Goal: Information Seeking & Learning: Learn about a topic

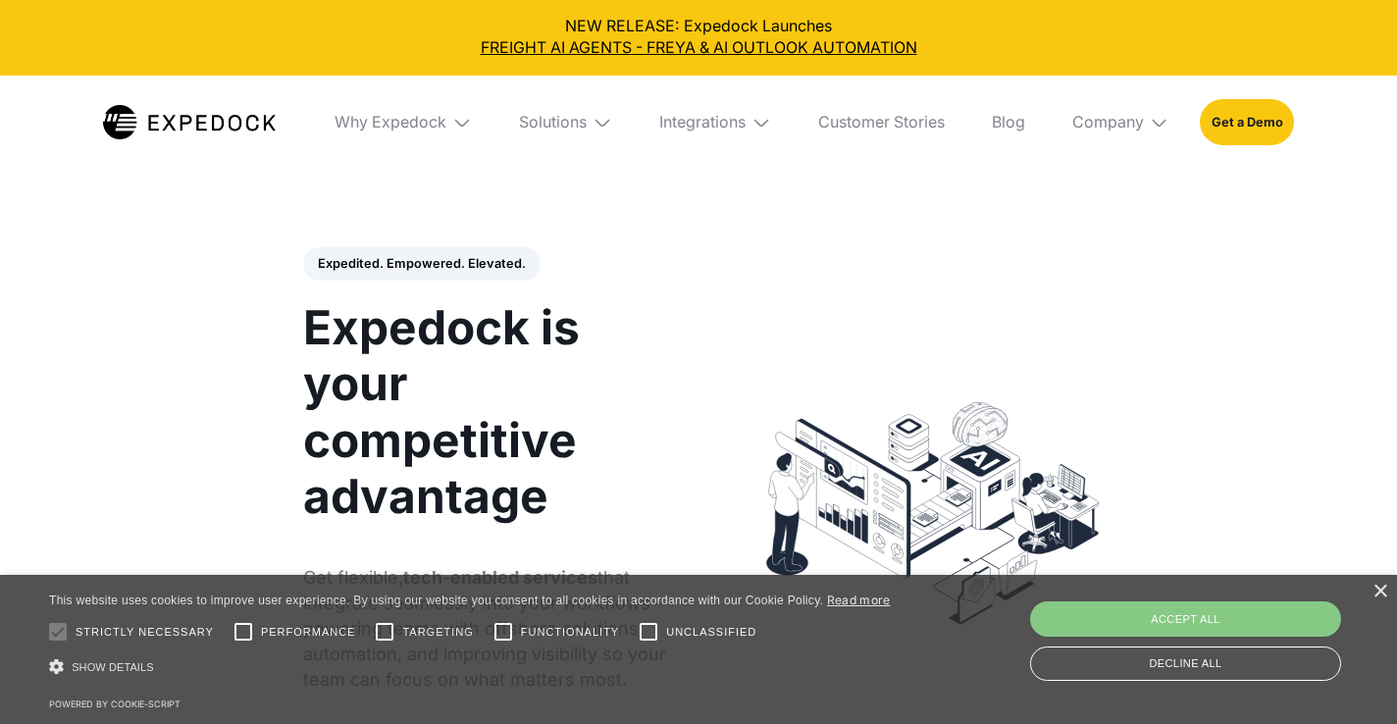
select select
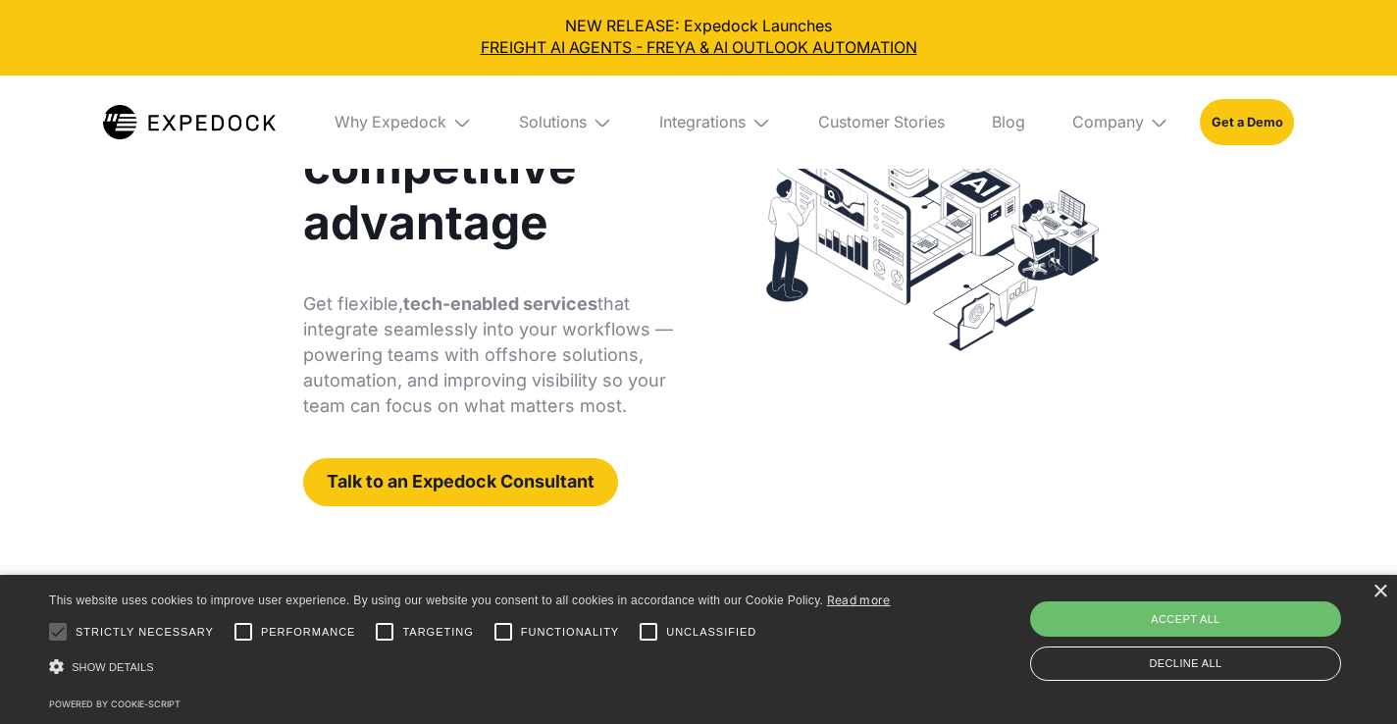
scroll to position [275, 0]
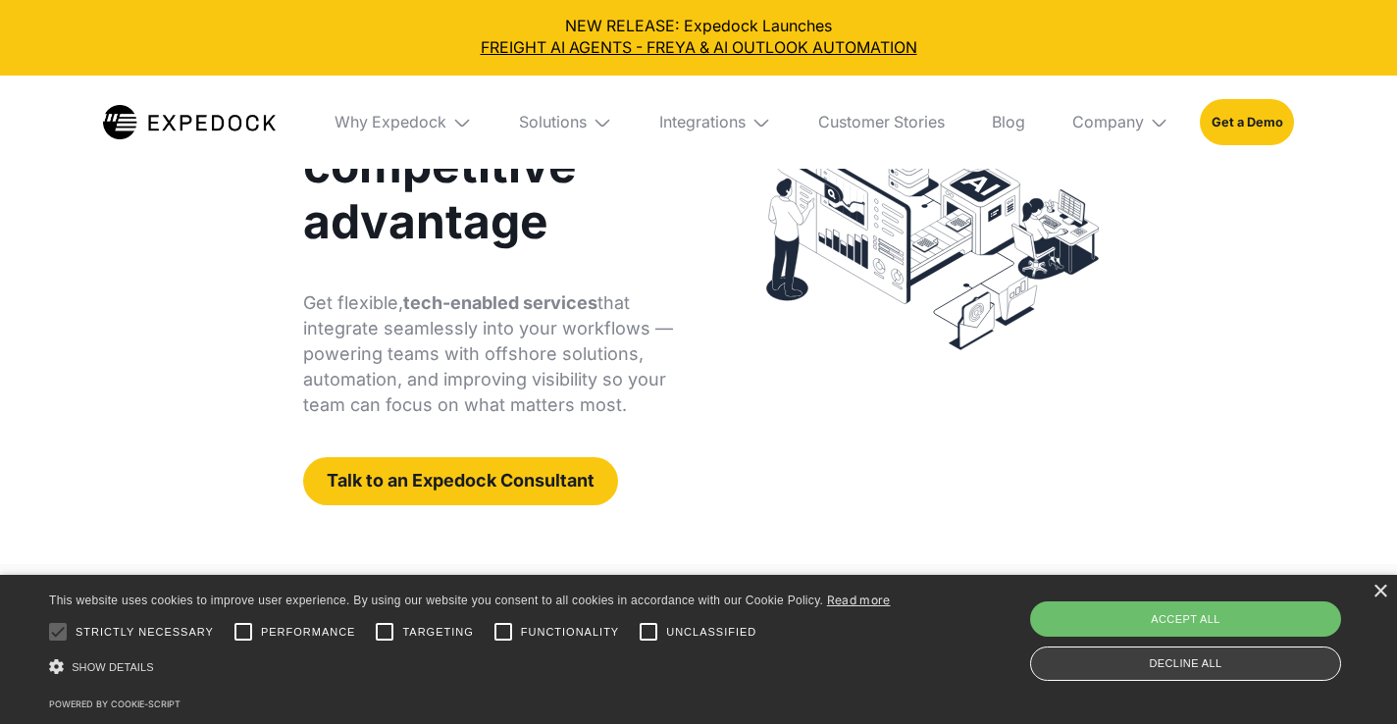
click at [1262, 660] on div "Decline all" at bounding box center [1185, 664] width 311 height 34
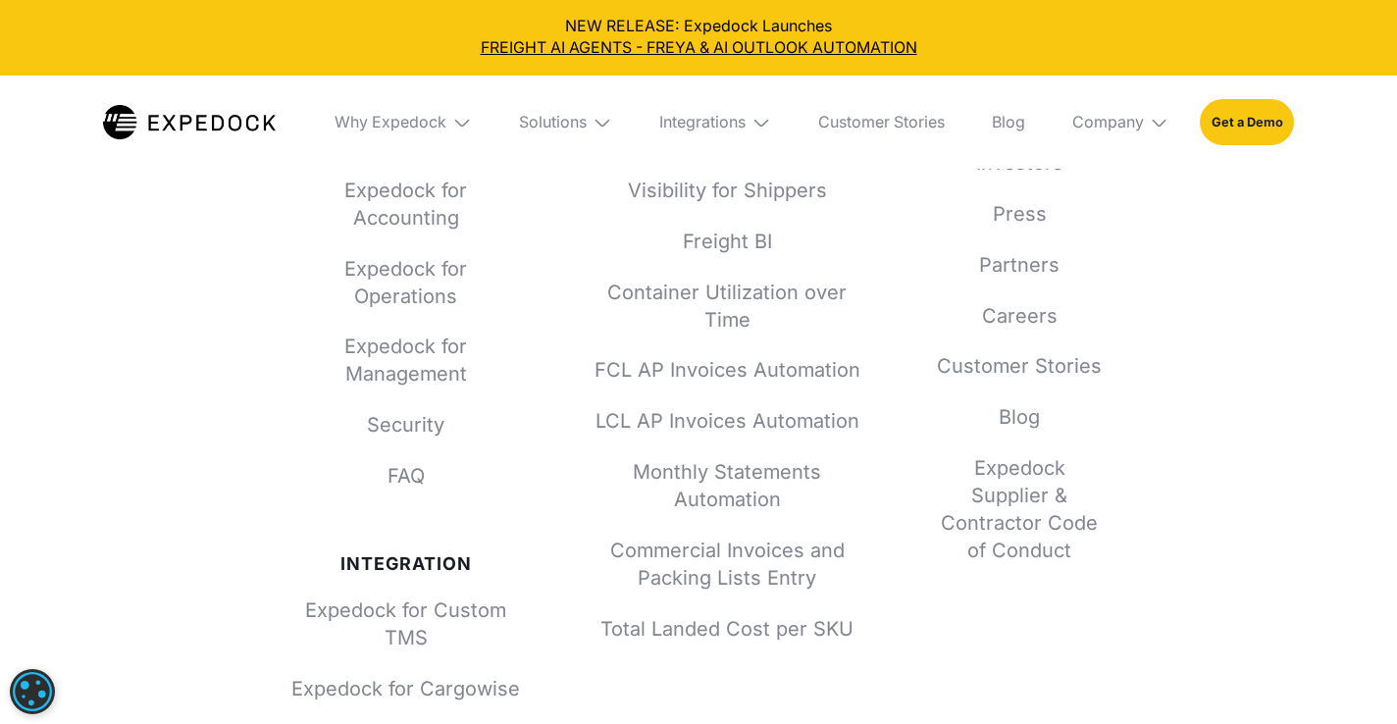
scroll to position [7438, 0]
click at [414, 509] on div "Why Expedock Expedock vs. Alternatives Expedock for Accounting Expedock for Ope…" at bounding box center [406, 469] width 230 height 829
click at [414, 473] on link "FAQ" at bounding box center [406, 476] width 230 height 27
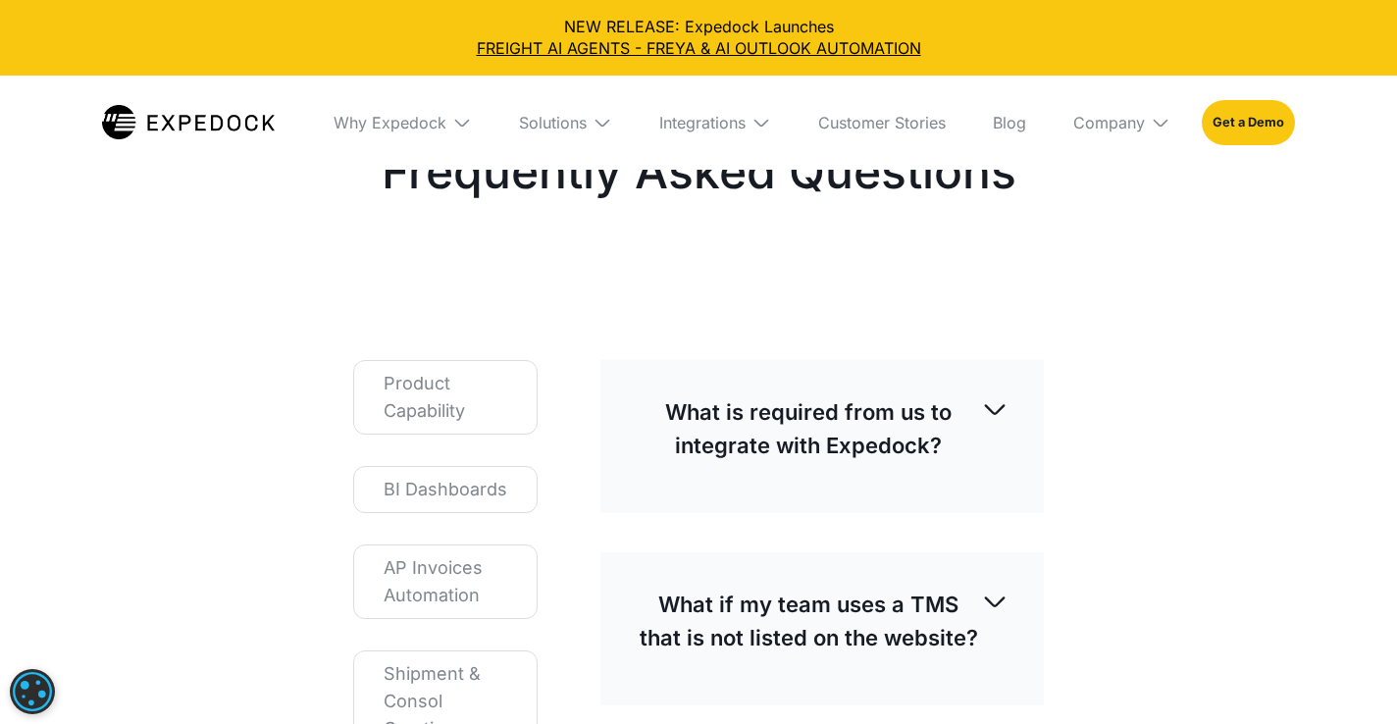
scroll to position [108, 0]
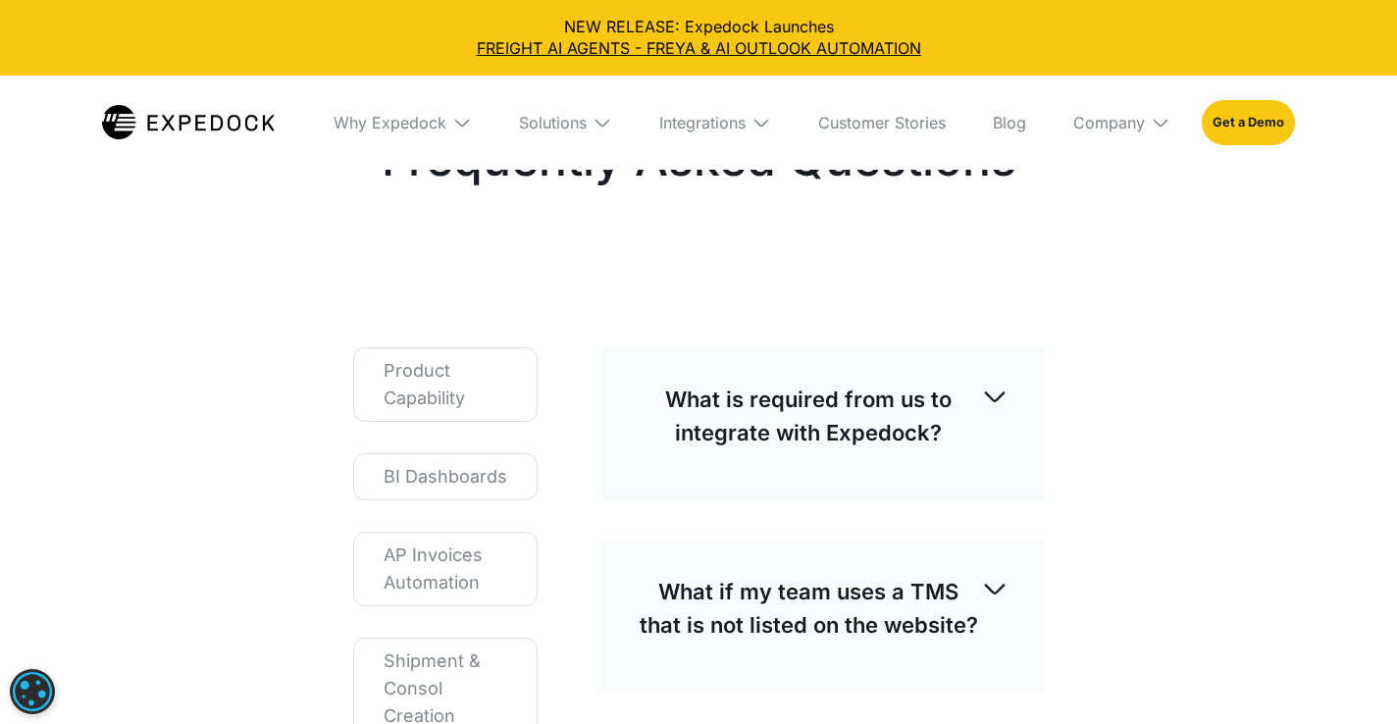
click at [785, 414] on p "What is required from us to integrate with Expedock?" at bounding box center [808, 416] width 345 height 67
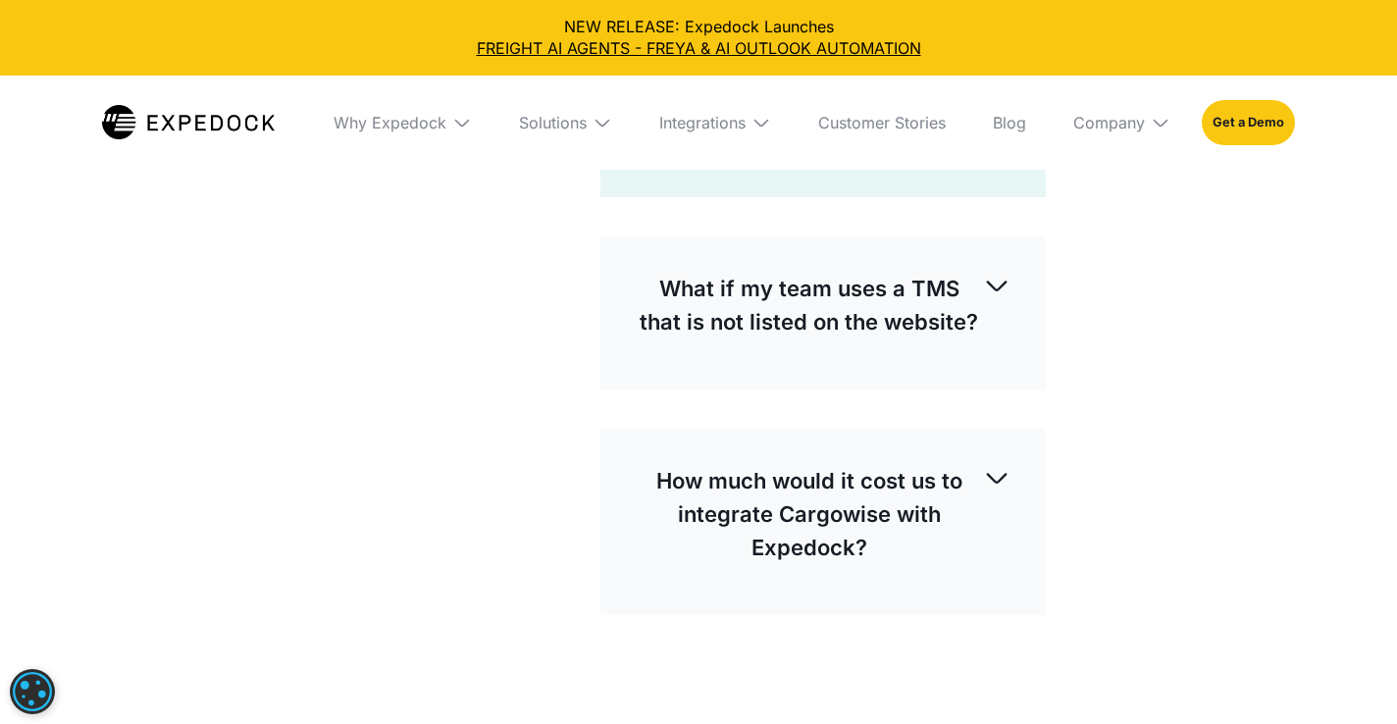
scroll to position [1354, 0]
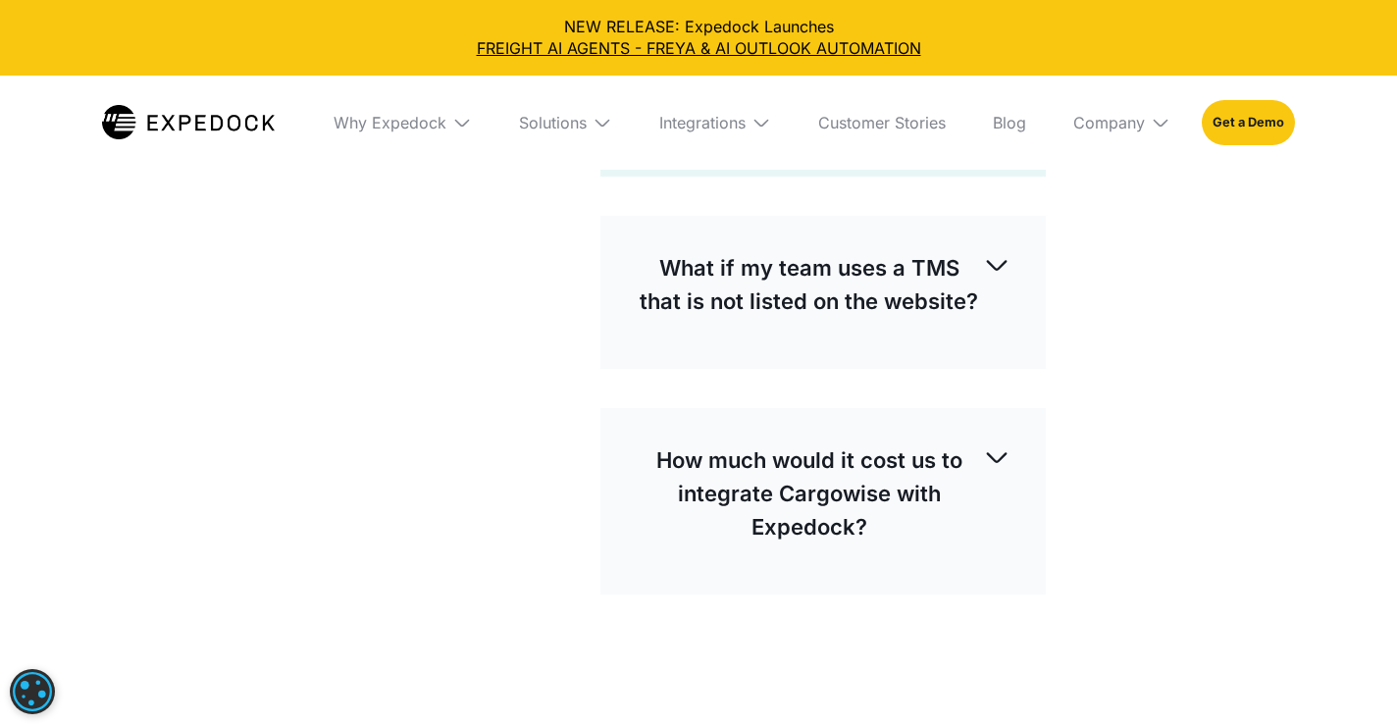
click at [871, 283] on p "What if my team uses a TMS that is not listed on the website?" at bounding box center [809, 284] width 347 height 67
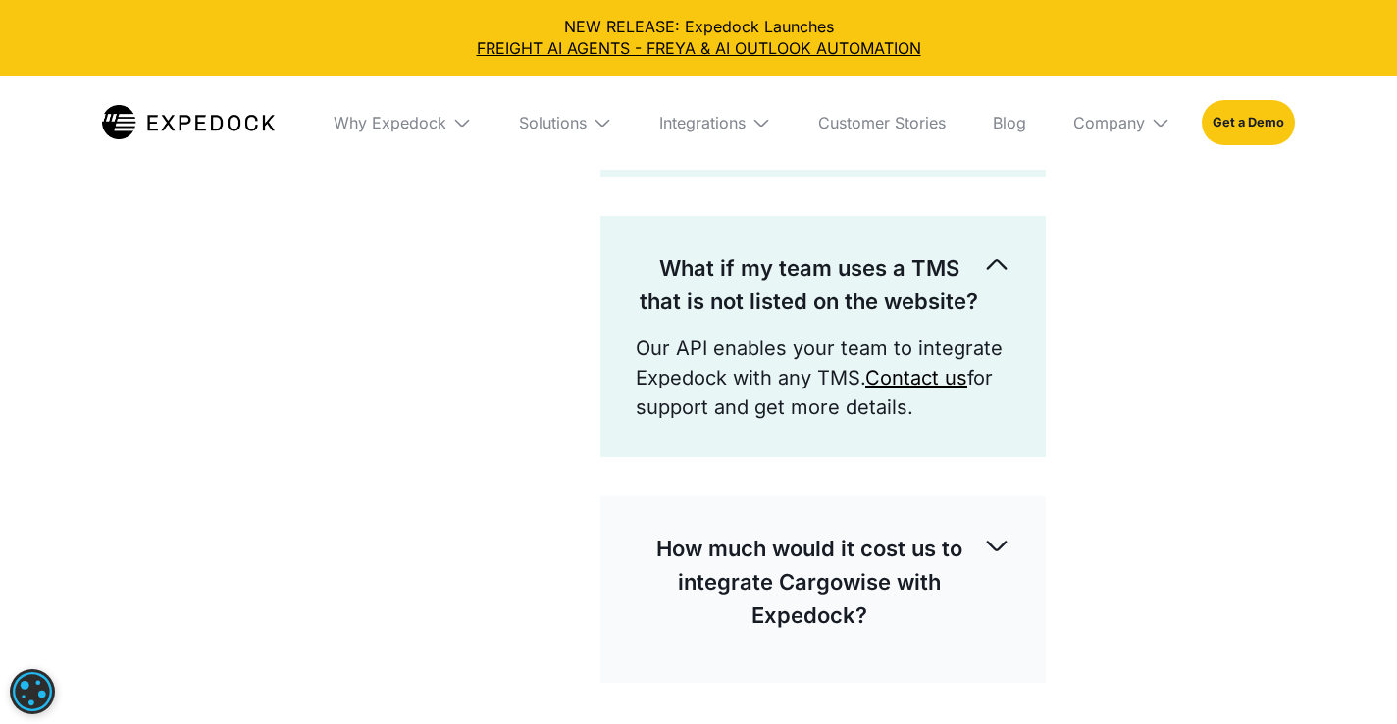
click at [871, 283] on p "What if my team uses a TMS that is not listed on the website?" at bounding box center [809, 284] width 347 height 67
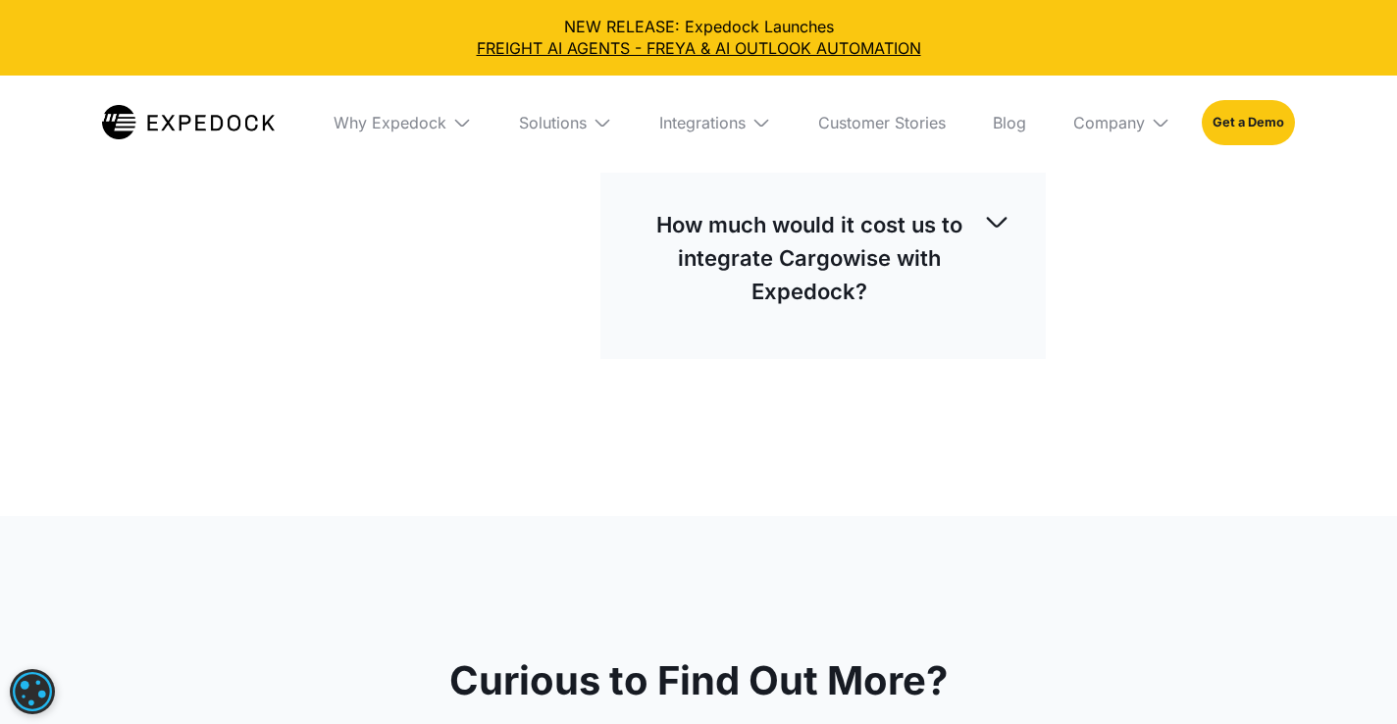
scroll to position [1591, 0]
click at [867, 304] on p "How much would it cost us to integrate Cargowise with Expedock?" at bounding box center [809, 257] width 347 height 100
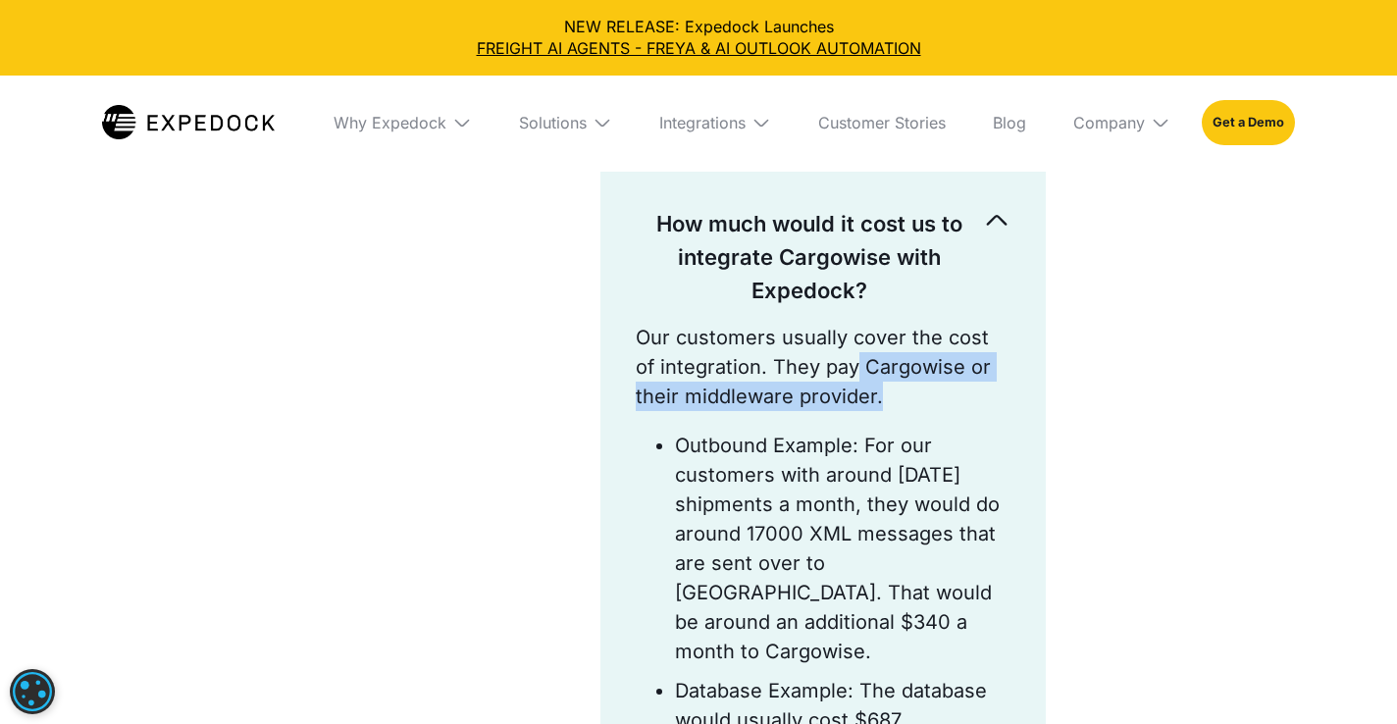
drag, startPoint x: 835, startPoint y: 395, endPoint x: 827, endPoint y: 358, distance: 38.1
click at [827, 358] on p "Our customers usually cover the cost of integration. They pay Cargowise or thei…" at bounding box center [823, 367] width 375 height 88
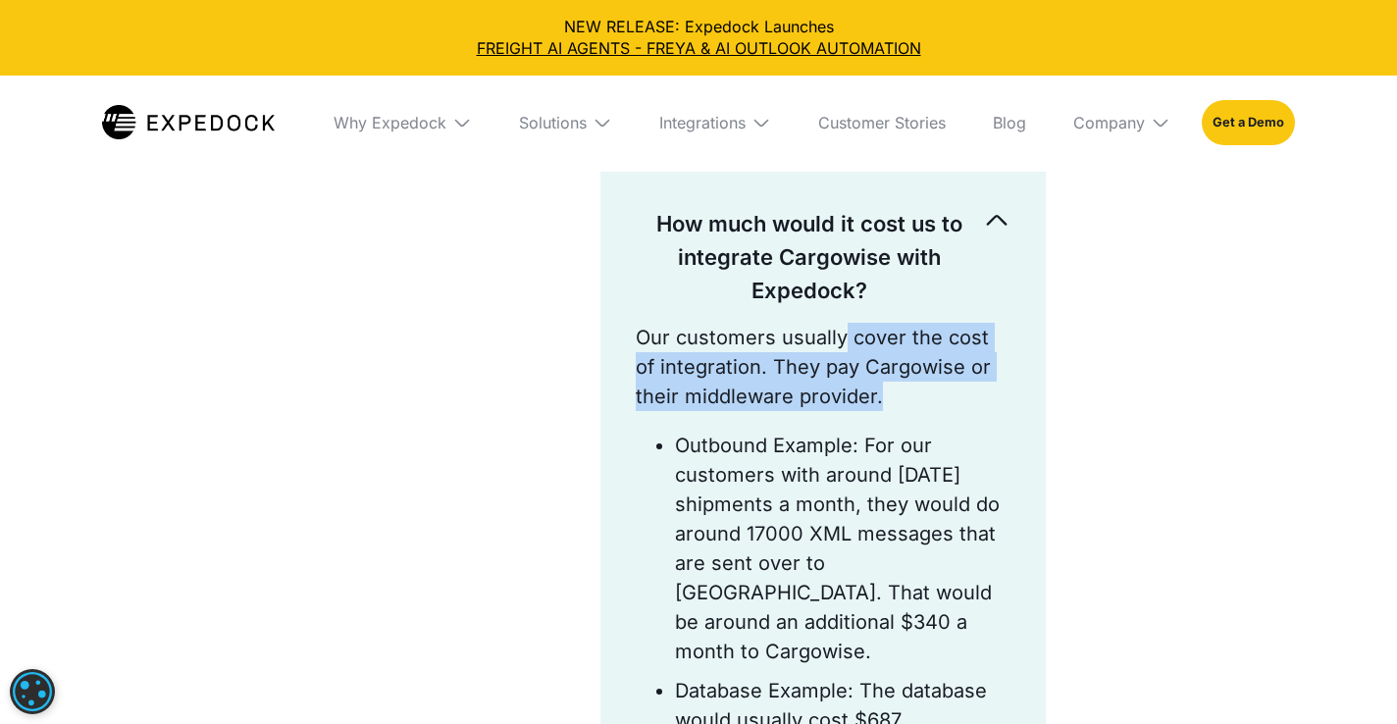
drag, startPoint x: 837, startPoint y: 335, endPoint x: 830, endPoint y: 403, distance: 69.0
click at [830, 403] on p "Our customers usually cover the cost of integration. They pay Cargowise or thei…" at bounding box center [823, 367] width 375 height 88
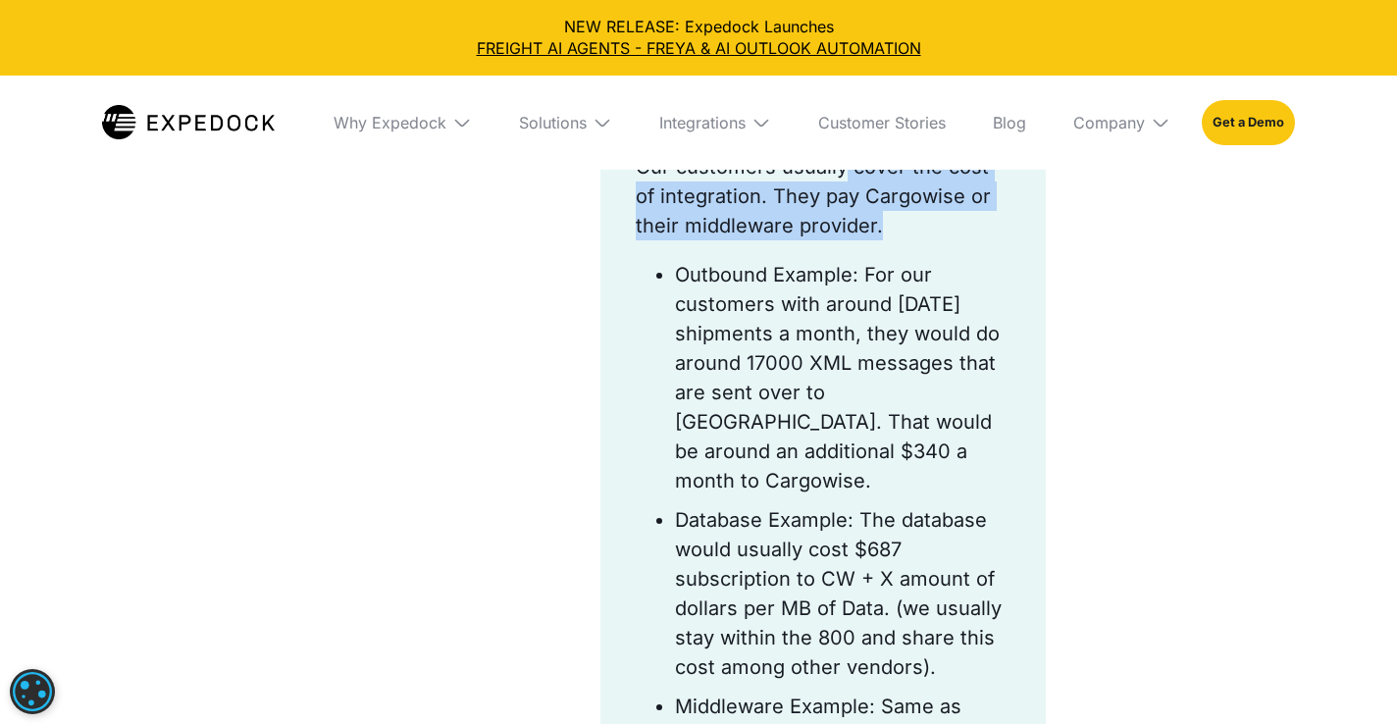
scroll to position [1772, 0]
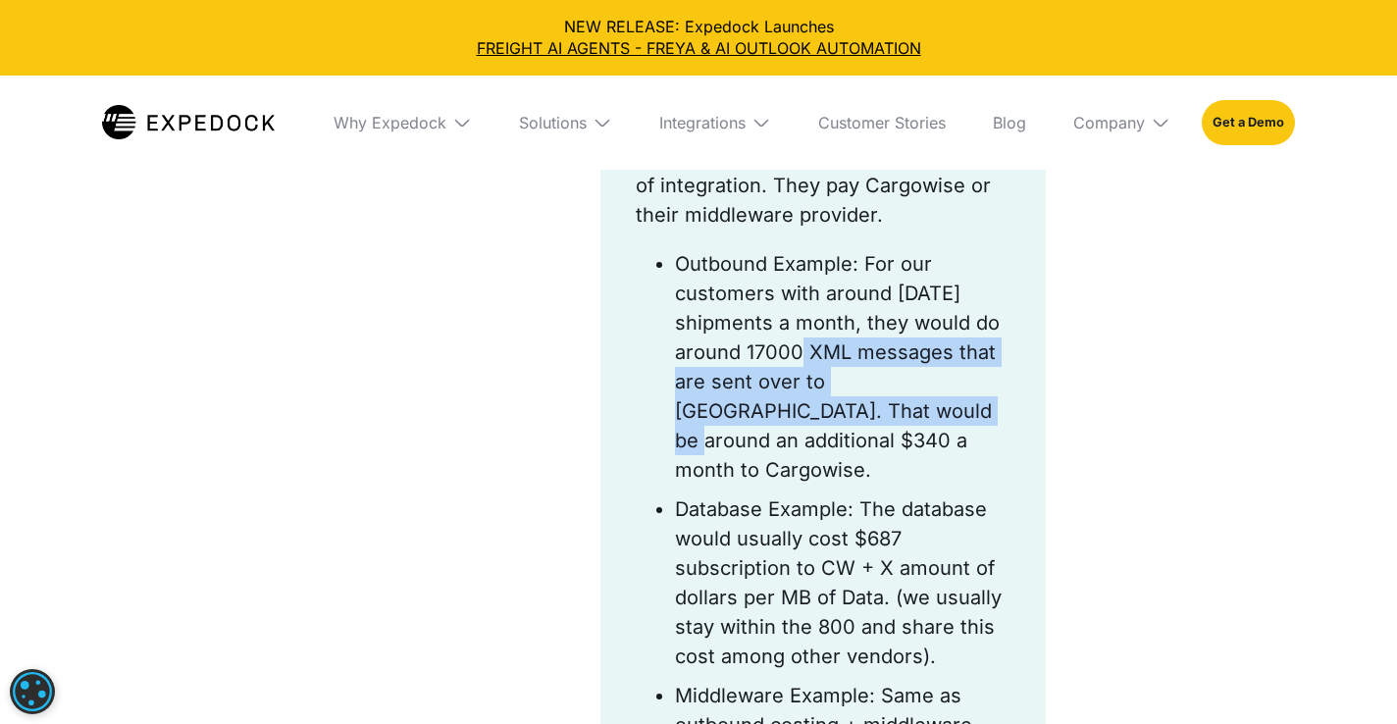
drag, startPoint x: 830, startPoint y: 403, endPoint x: 821, endPoint y: 357, distance: 47.0
click at [821, 357] on li "Outbound Example: For our customers with around [DATE] shipments a month, they …" at bounding box center [843, 366] width 336 height 235
click at [821, 352] on li "Outbound Example: For our customers with around [DATE] shipments a month, they …" at bounding box center [843, 366] width 336 height 235
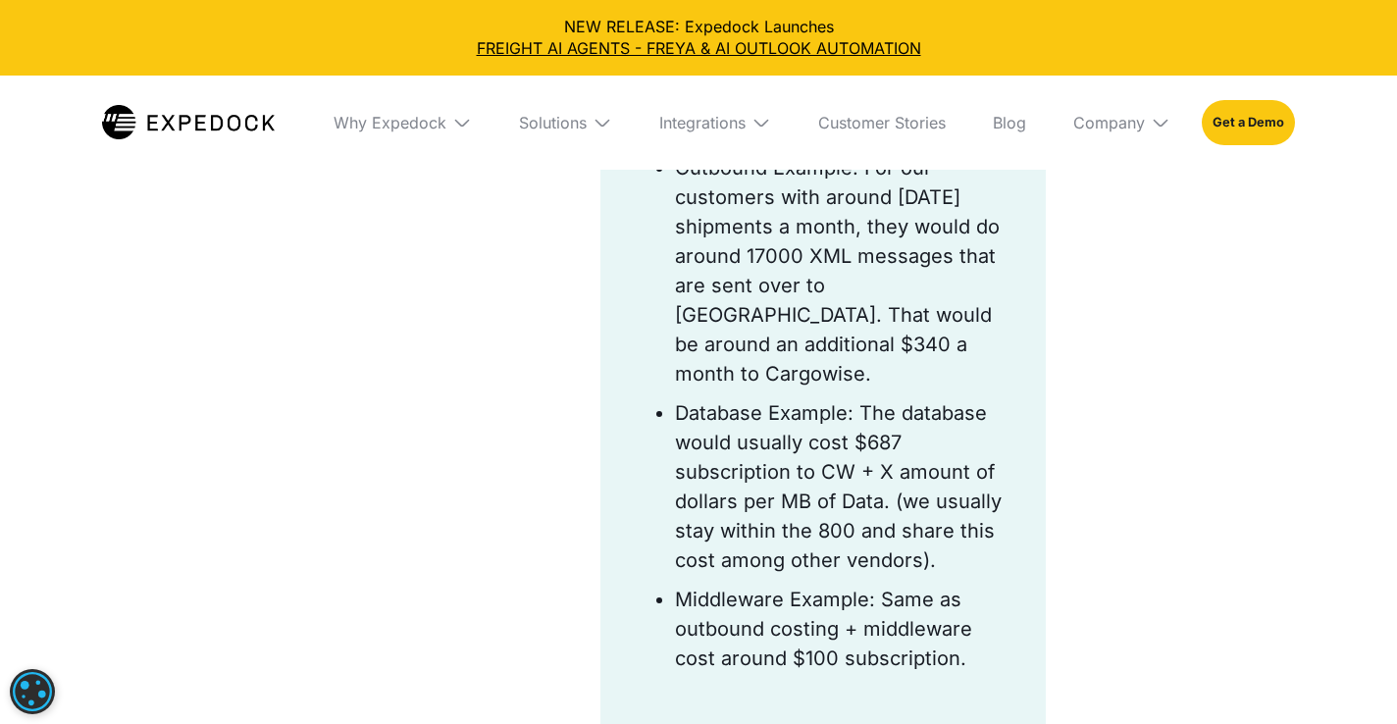
scroll to position [1870, 0]
drag, startPoint x: 885, startPoint y: 483, endPoint x: 899, endPoint y: 455, distance: 30.7
click at [899, 455] on li "Database Example: The database would usually cost $687 subscription to CW + X a…" at bounding box center [843, 484] width 336 height 177
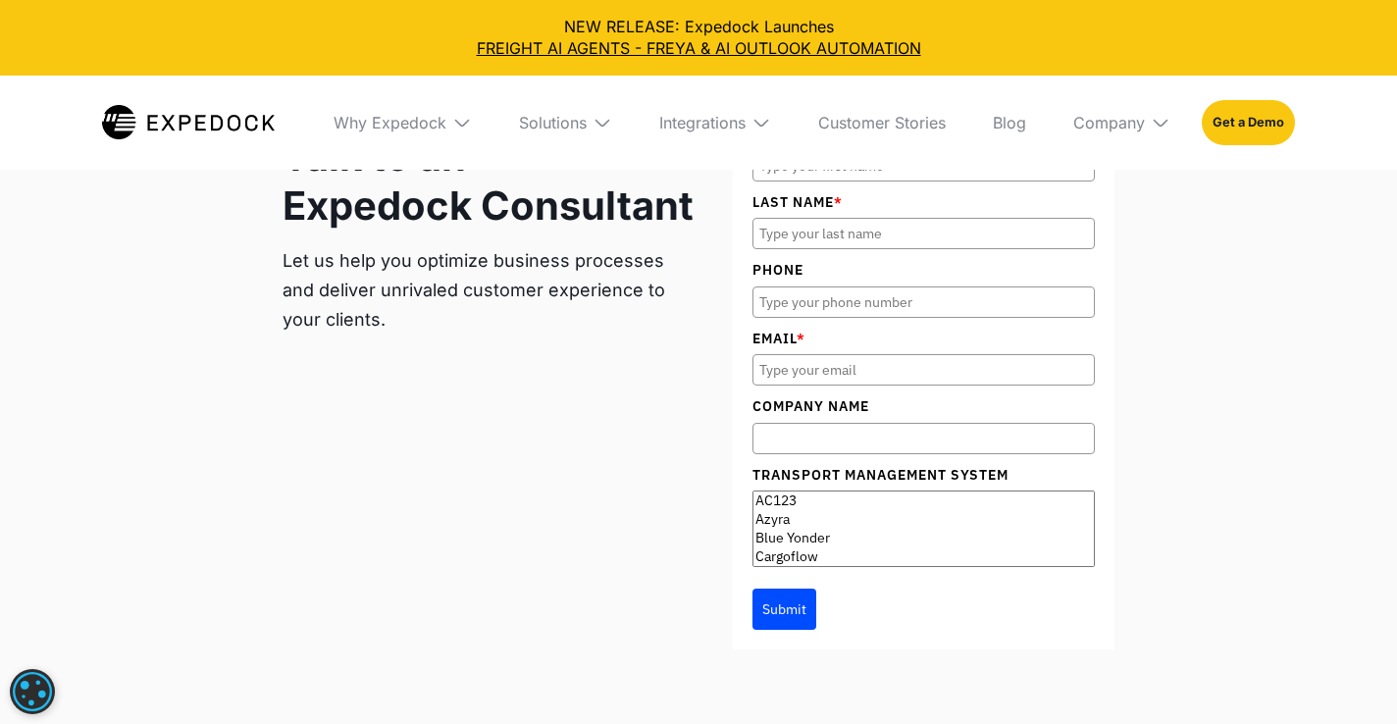
scroll to position [3304, 0]
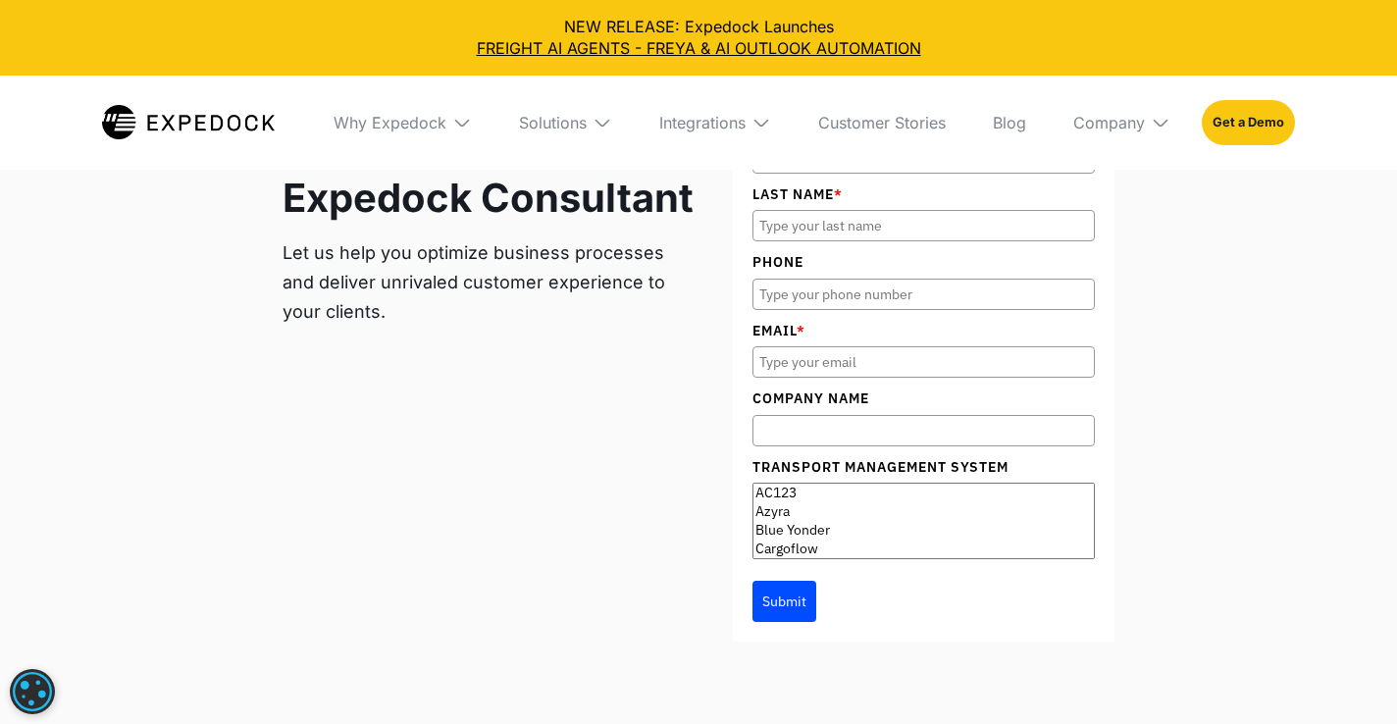
drag, startPoint x: 1090, startPoint y: 463, endPoint x: 1093, endPoint y: 512, distance: 49.1
select select "AC123"
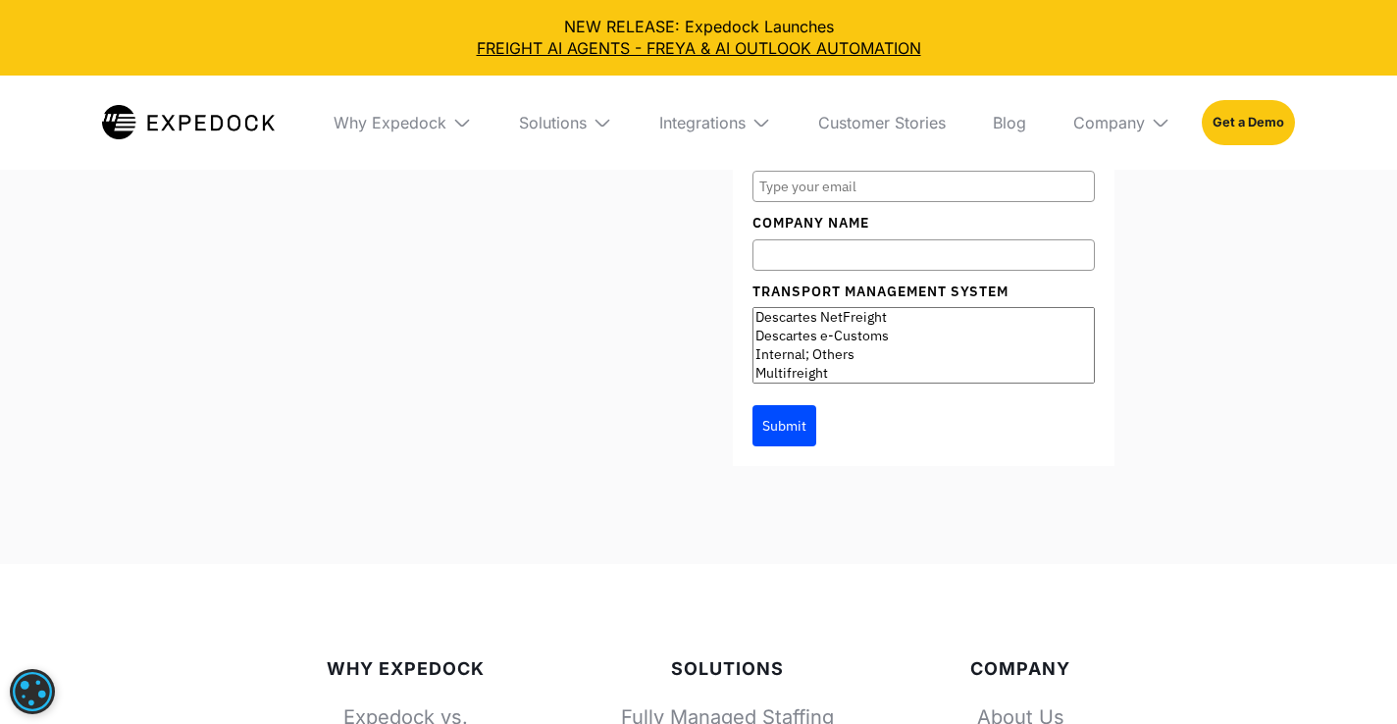
scroll to position [3489, 0]
